Goal: Transaction & Acquisition: Purchase product/service

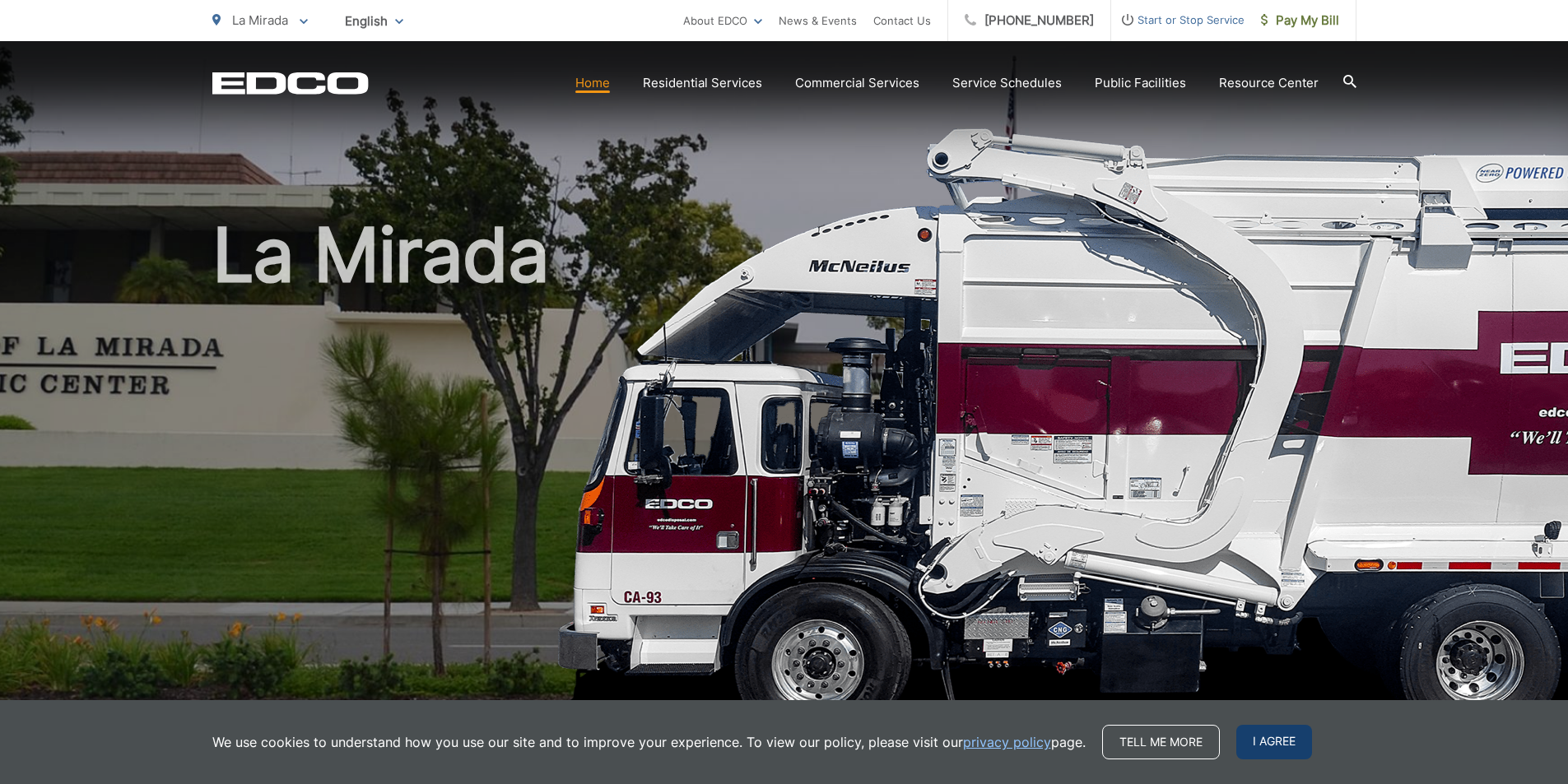
click at [1261, 745] on span "I agree" at bounding box center [1274, 743] width 76 height 35
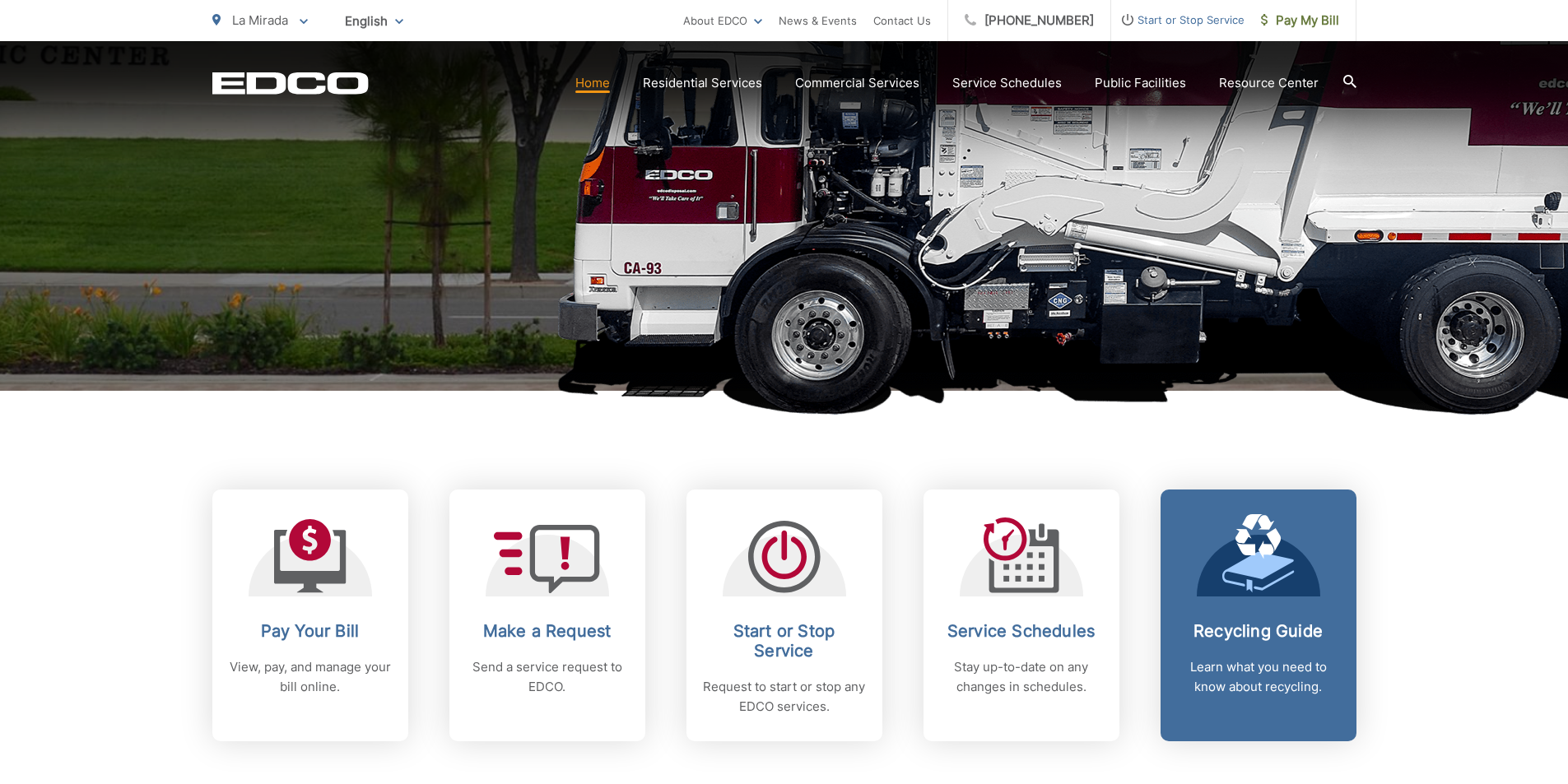
scroll to position [412, 0]
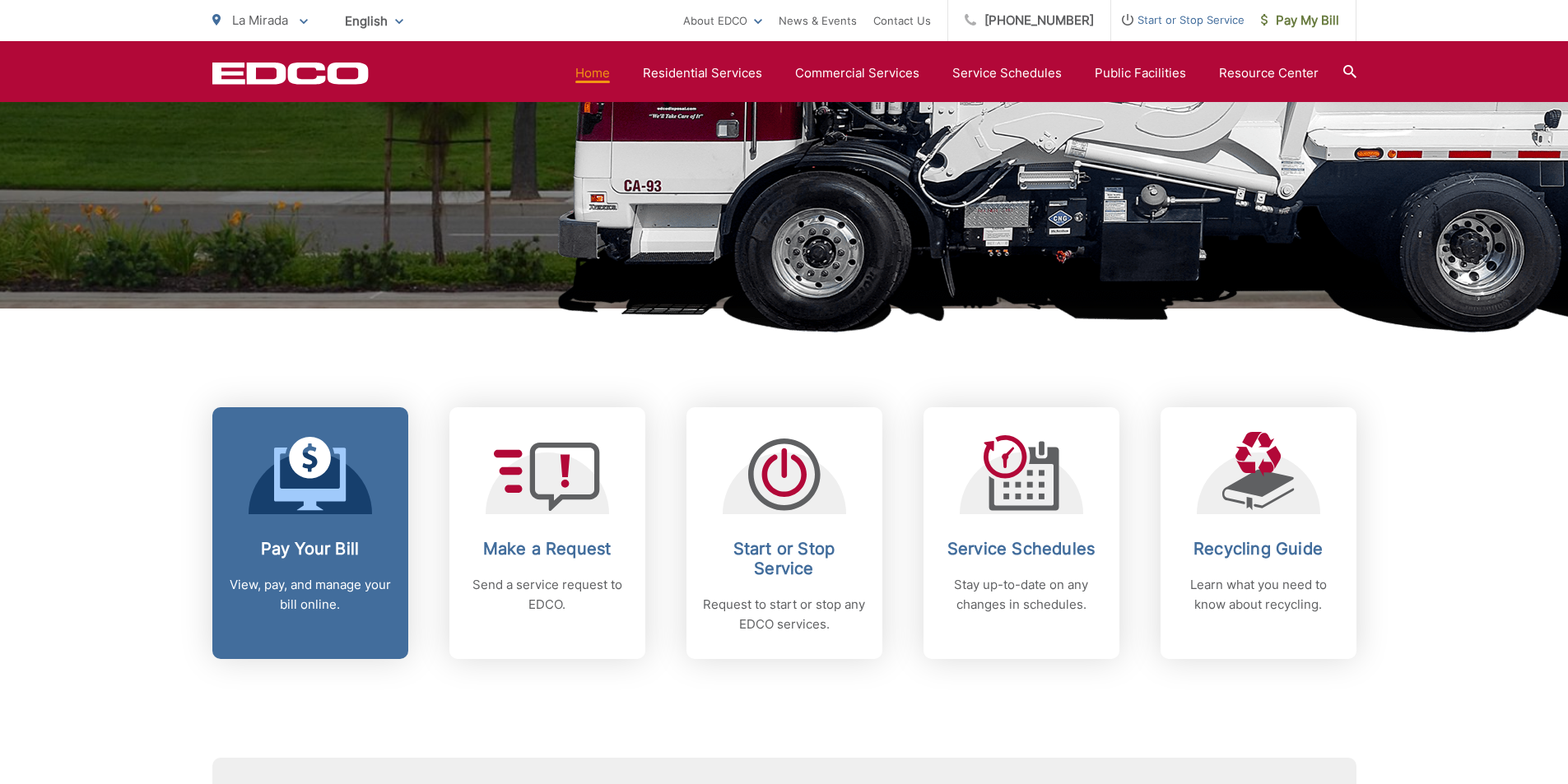
click at [273, 516] on link "Pay Your Bill View, pay, and manage your bill online." at bounding box center [310, 534] width 196 height 252
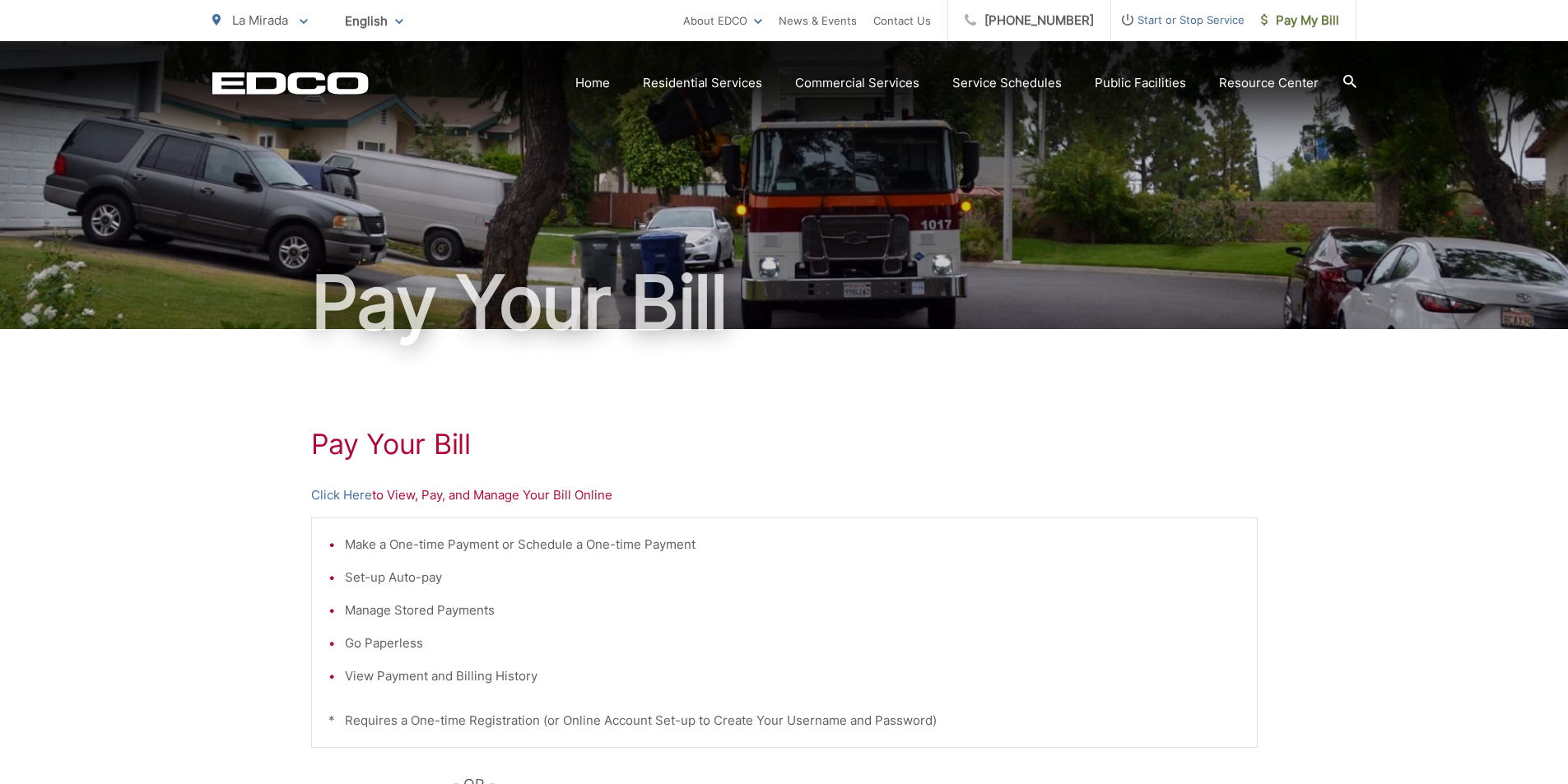
scroll to position [329, 0]
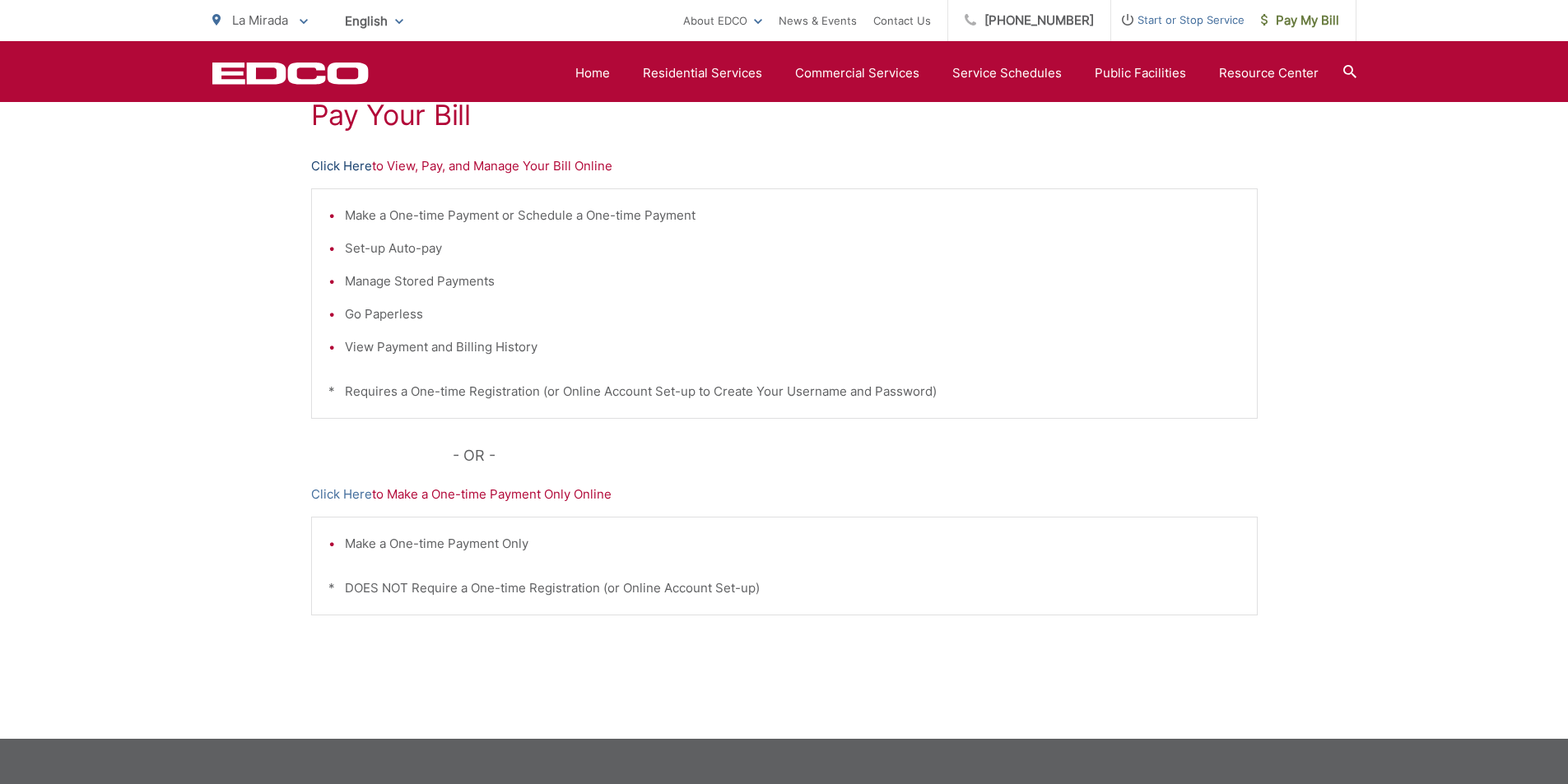
click at [355, 168] on link "Click Here" at bounding box center [341, 166] width 61 height 20
drag, startPoint x: 384, startPoint y: 4, endPoint x: 1067, endPoint y: 305, distance: 746.4
click at [1069, 305] on li "Go Paperless" at bounding box center [792, 314] width 895 height 20
